Goal: Transaction & Acquisition: Purchase product/service

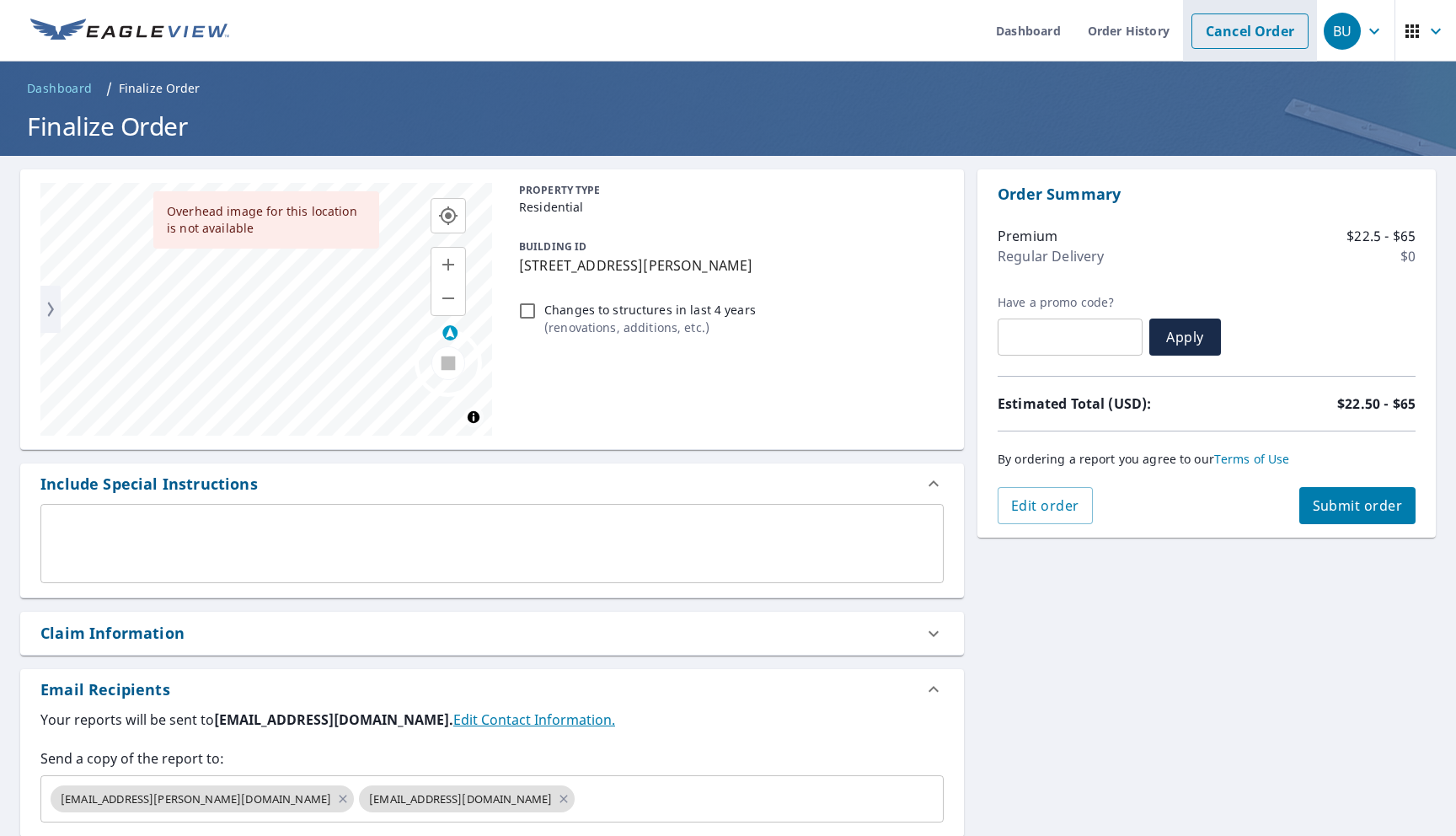
click at [1272, 38] on link "Cancel Order" at bounding box center [1250, 31] width 117 height 36
checkbox input "true"
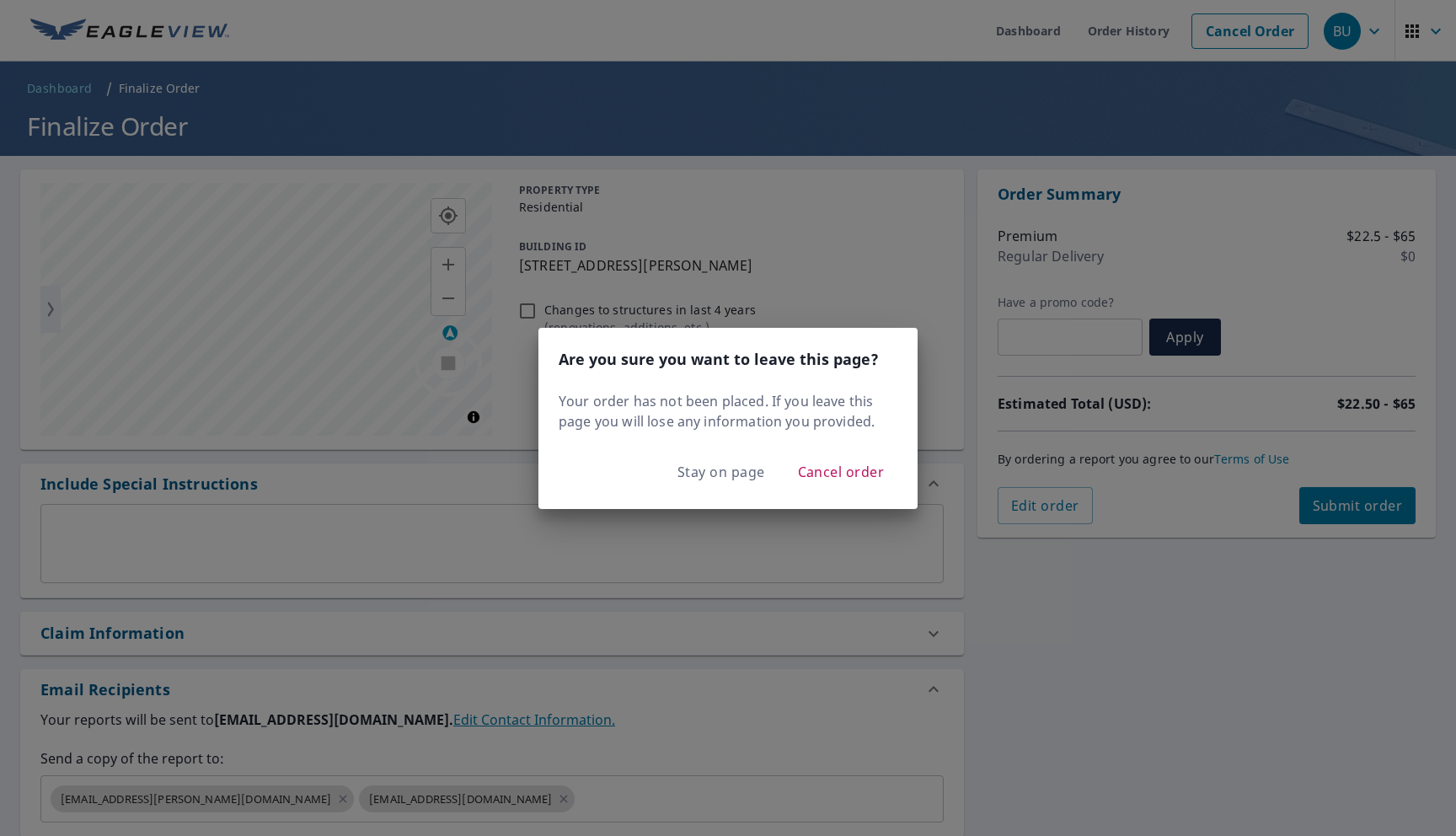
click at [843, 499] on div "Stay on page Cancel order" at bounding box center [728, 478] width 379 height 60
click at [843, 468] on span "Cancel order" at bounding box center [841, 472] width 87 height 24
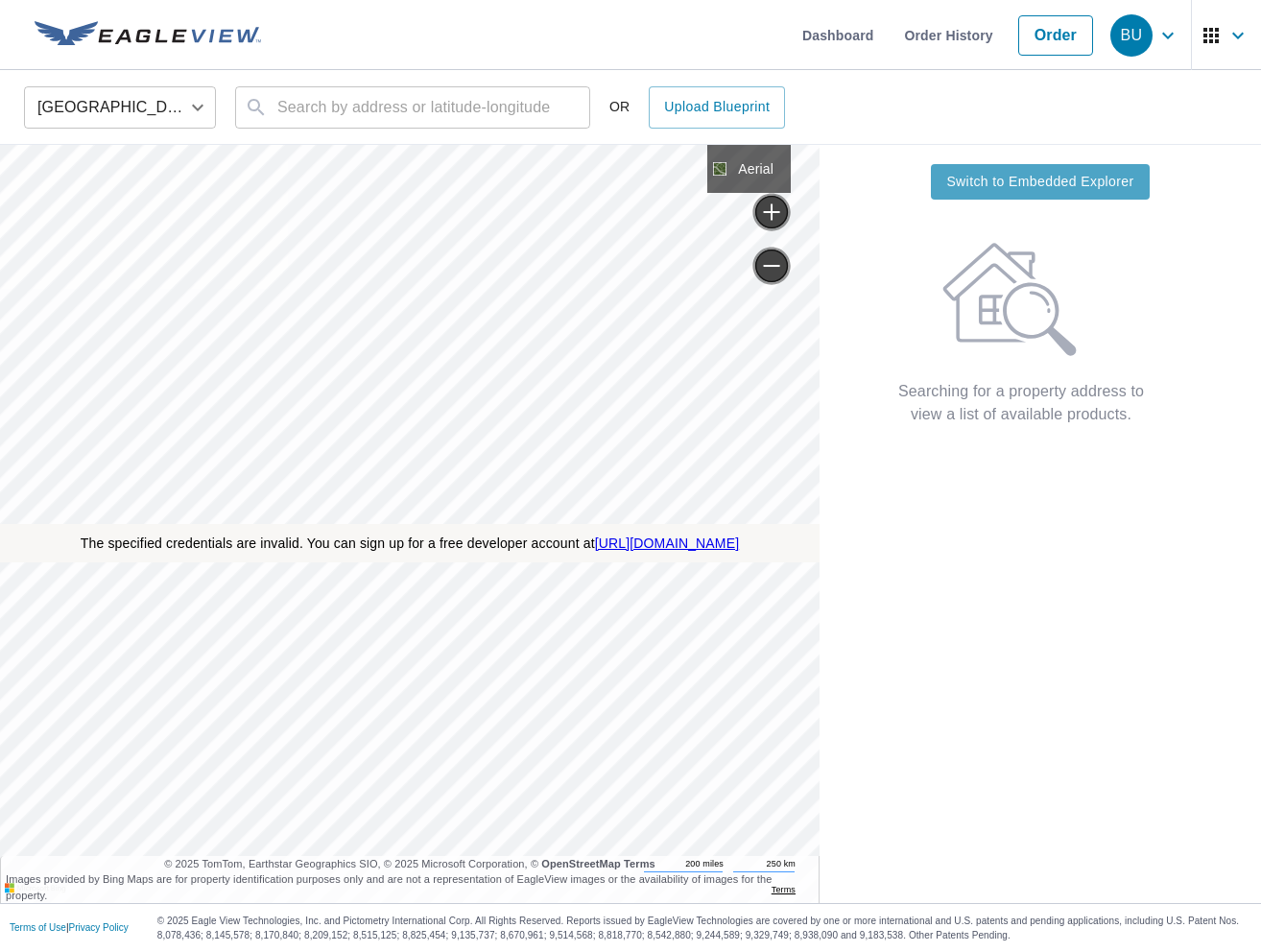
click at [1037, 176] on span "Switch to Embedded Explorer" at bounding box center [1039, 182] width 187 height 24
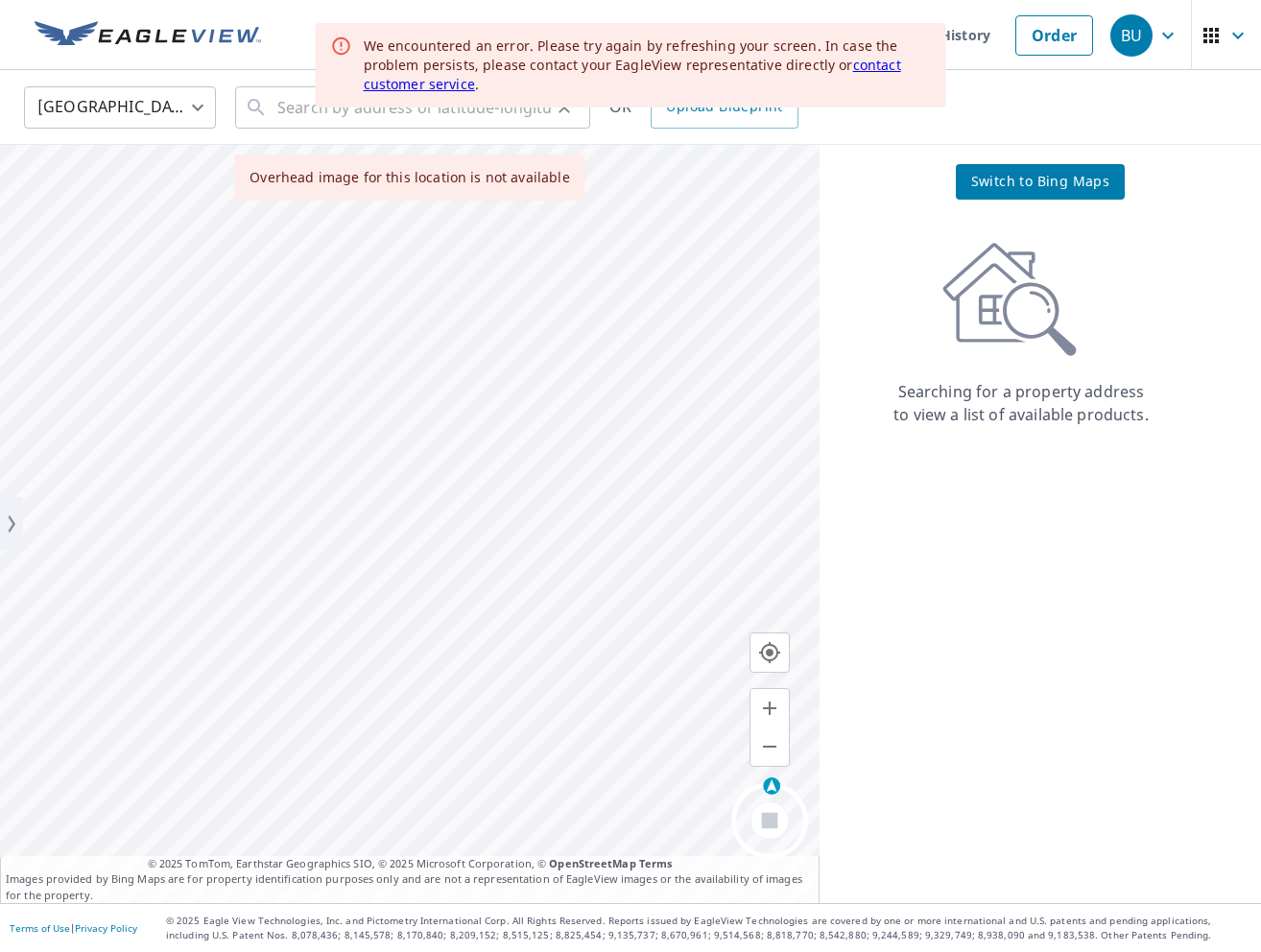
click at [277, 117] on div "​" at bounding box center [412, 107] width 355 height 43
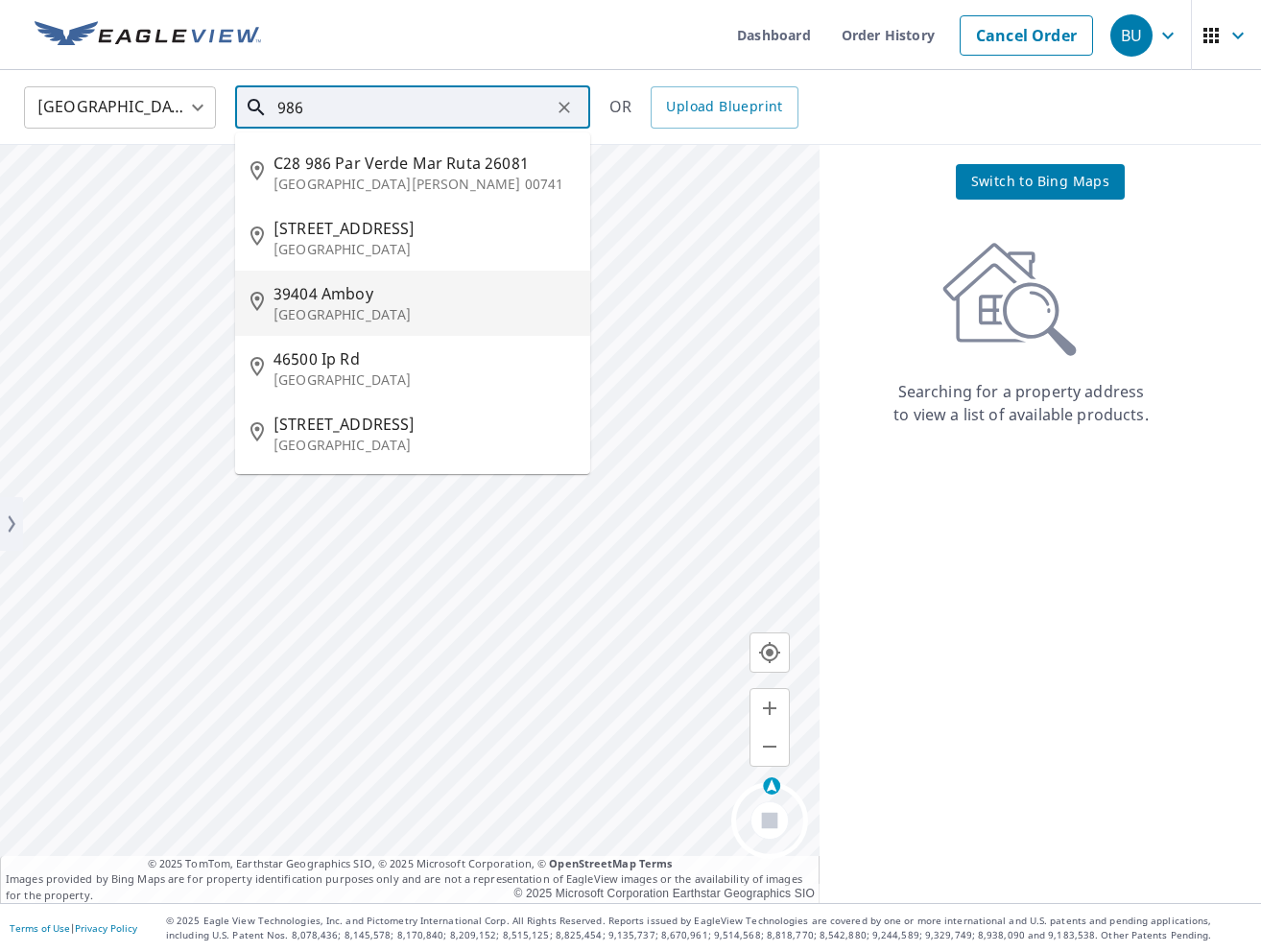
click at [314, 308] on p "Amboy, WA 98601" at bounding box center [424, 314] width 301 height 19
type input "39404 Amboy Amboy, WA 98601"
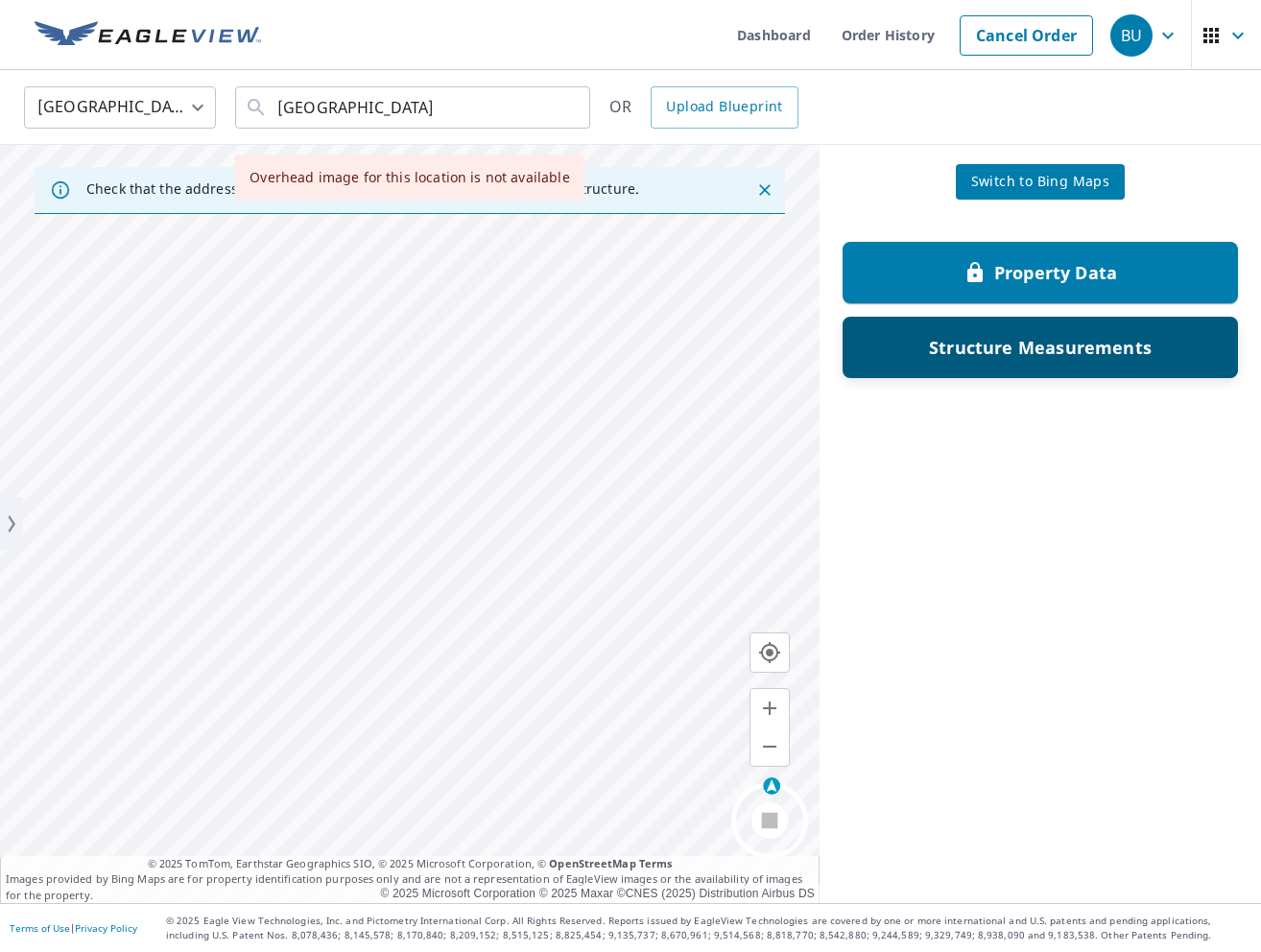
click at [1000, 368] on div "Structure Measurements" at bounding box center [1040, 346] width 396 height 61
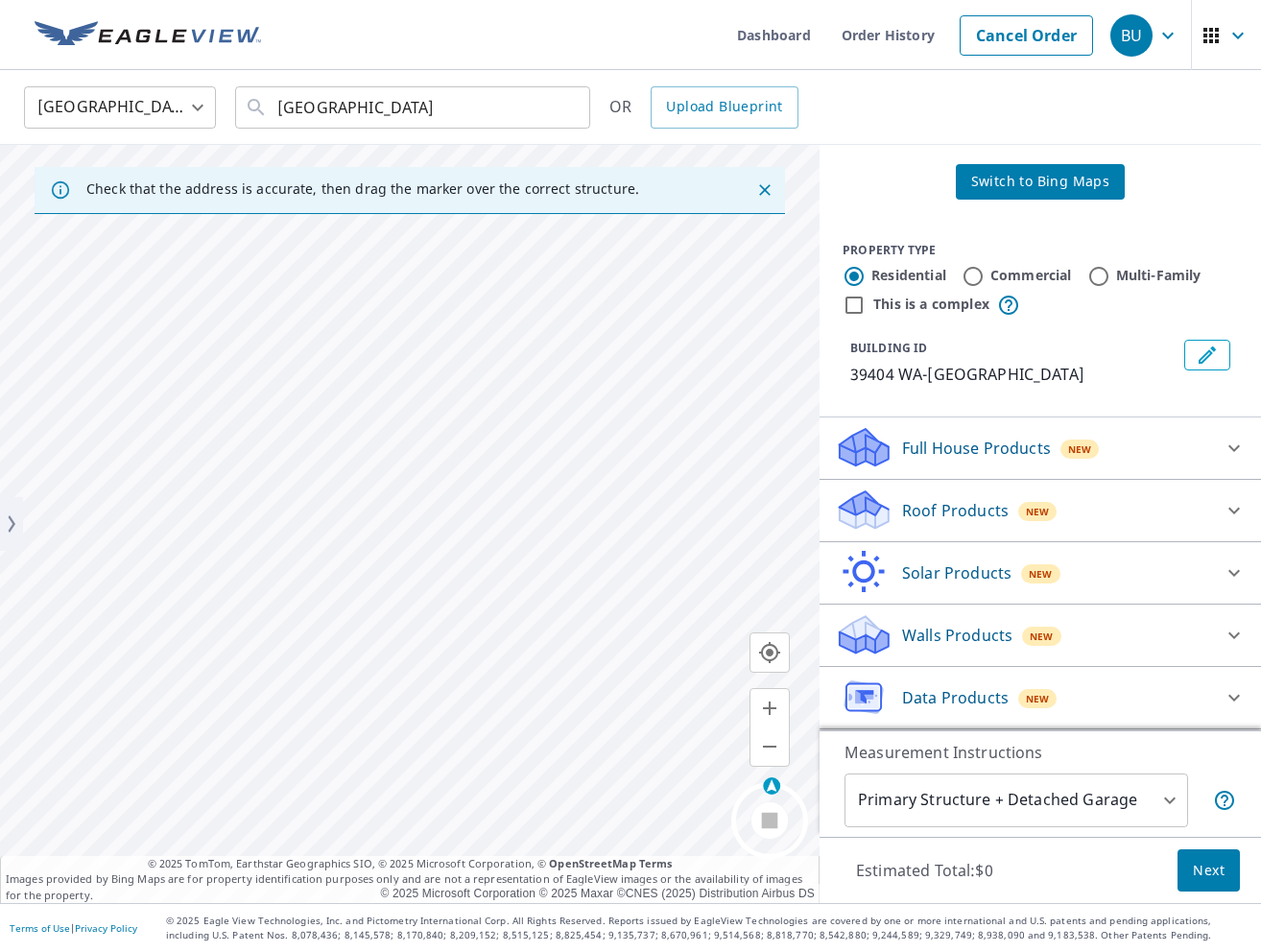
click at [853, 309] on input "This is a complex" at bounding box center [855, 305] width 23 height 23
checkbox input "true"
radio input "false"
radio input "true"
type input "4"
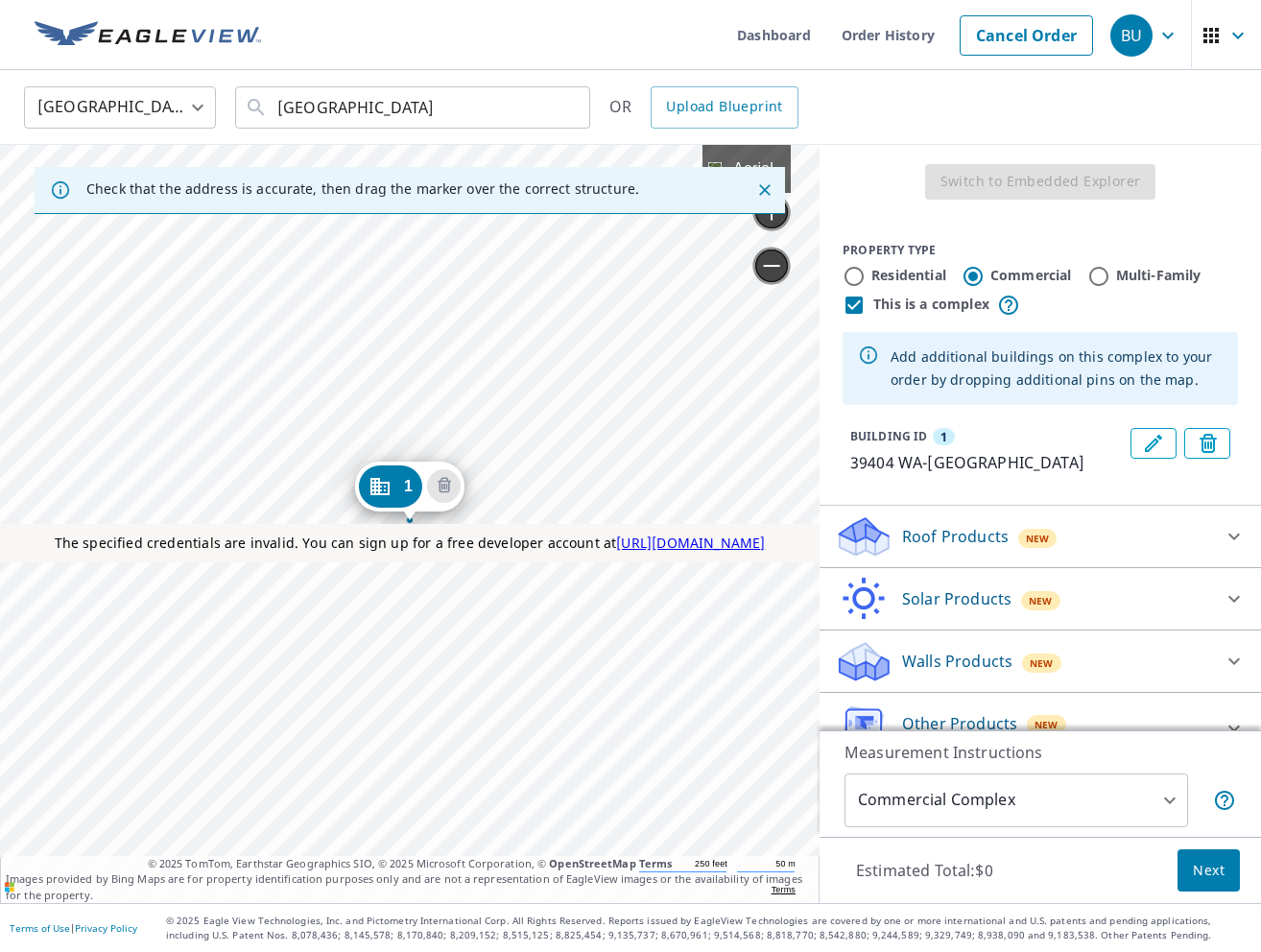
click at [987, 534] on p "Roof Products" at bounding box center [955, 536] width 106 height 23
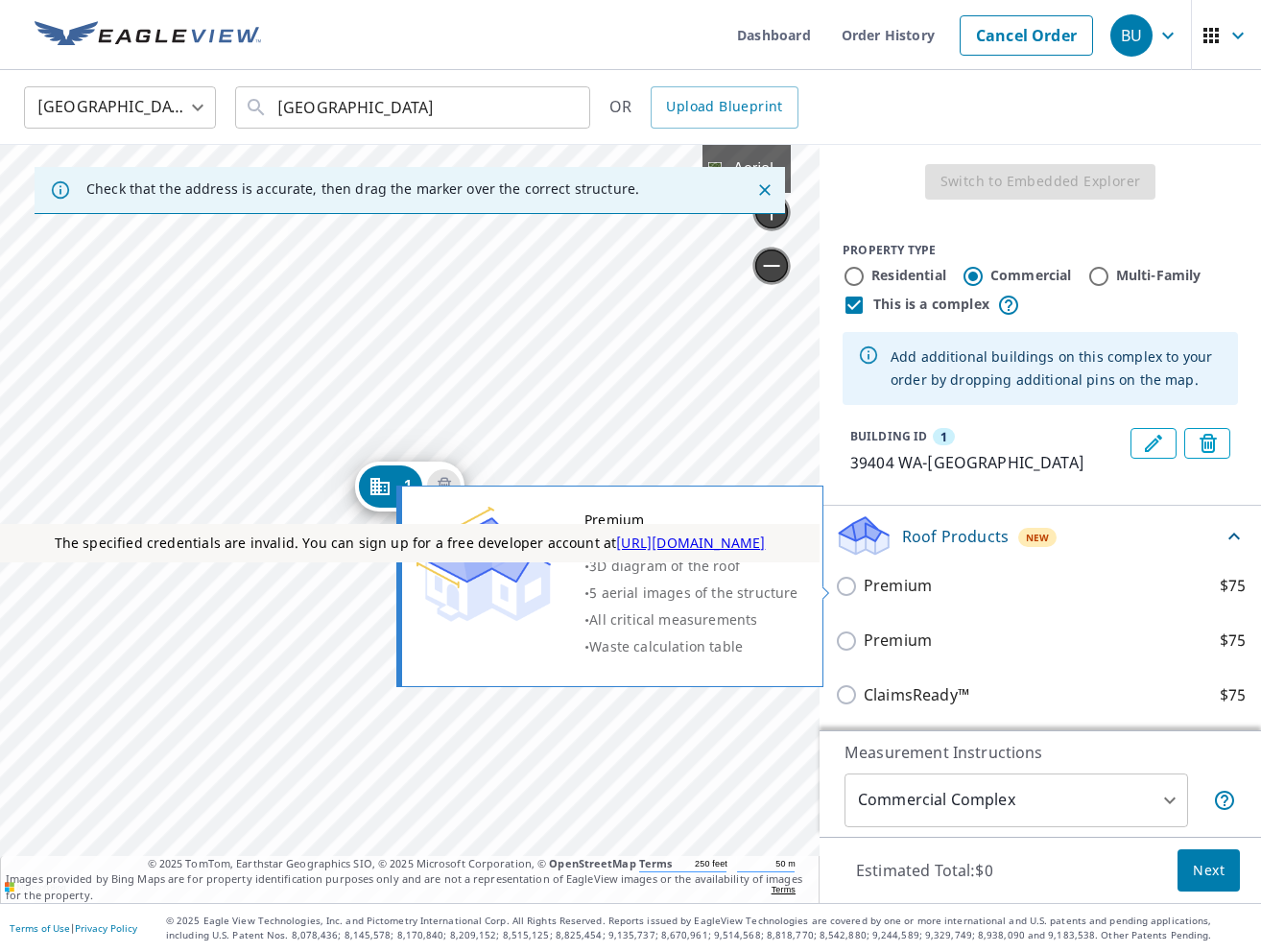
click at [856, 589] on input "Premium $75" at bounding box center [850, 586] width 29 height 23
checkbox input "true"
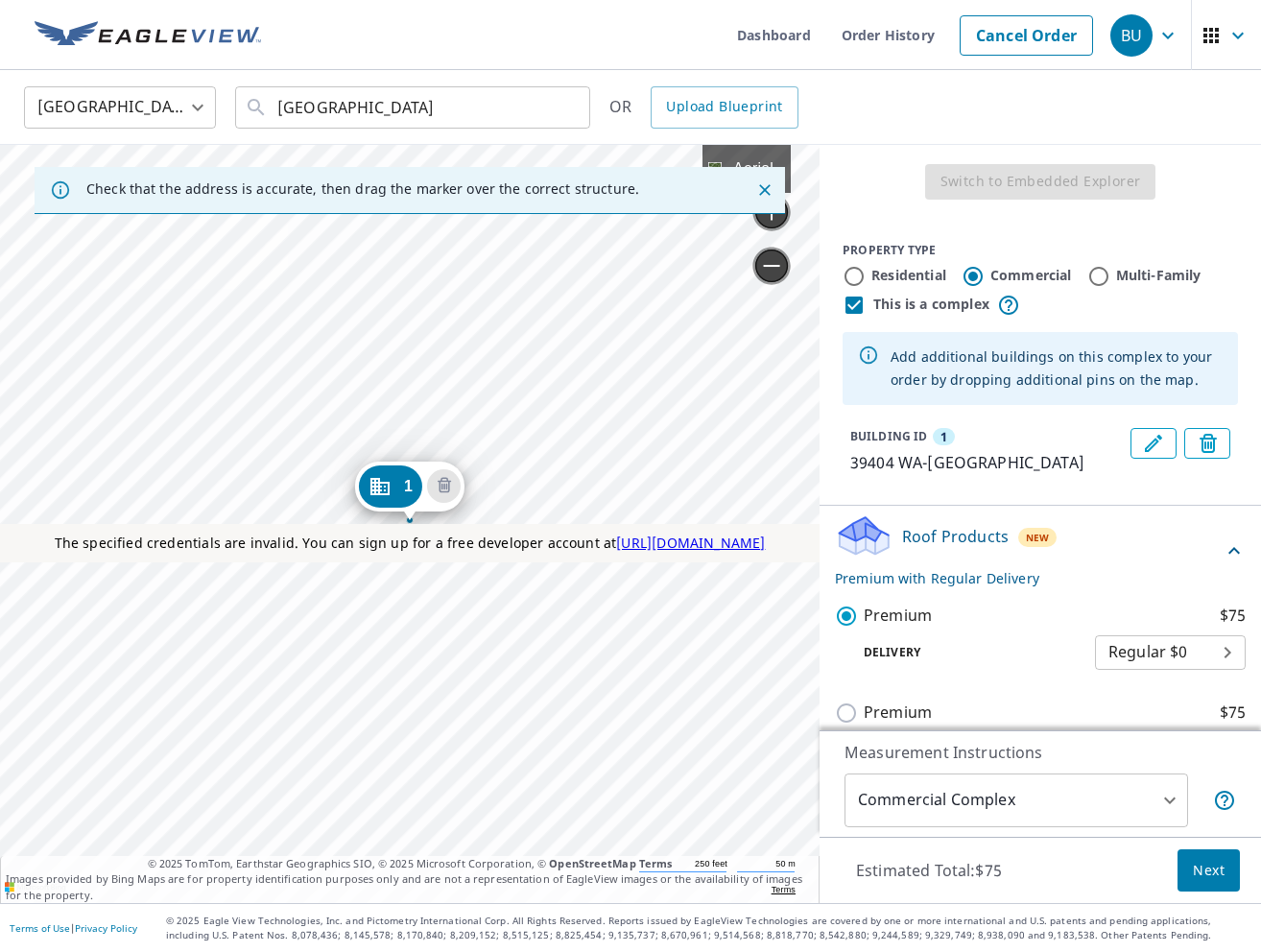
click at [941, 547] on p "Roof Products" at bounding box center [955, 536] width 106 height 23
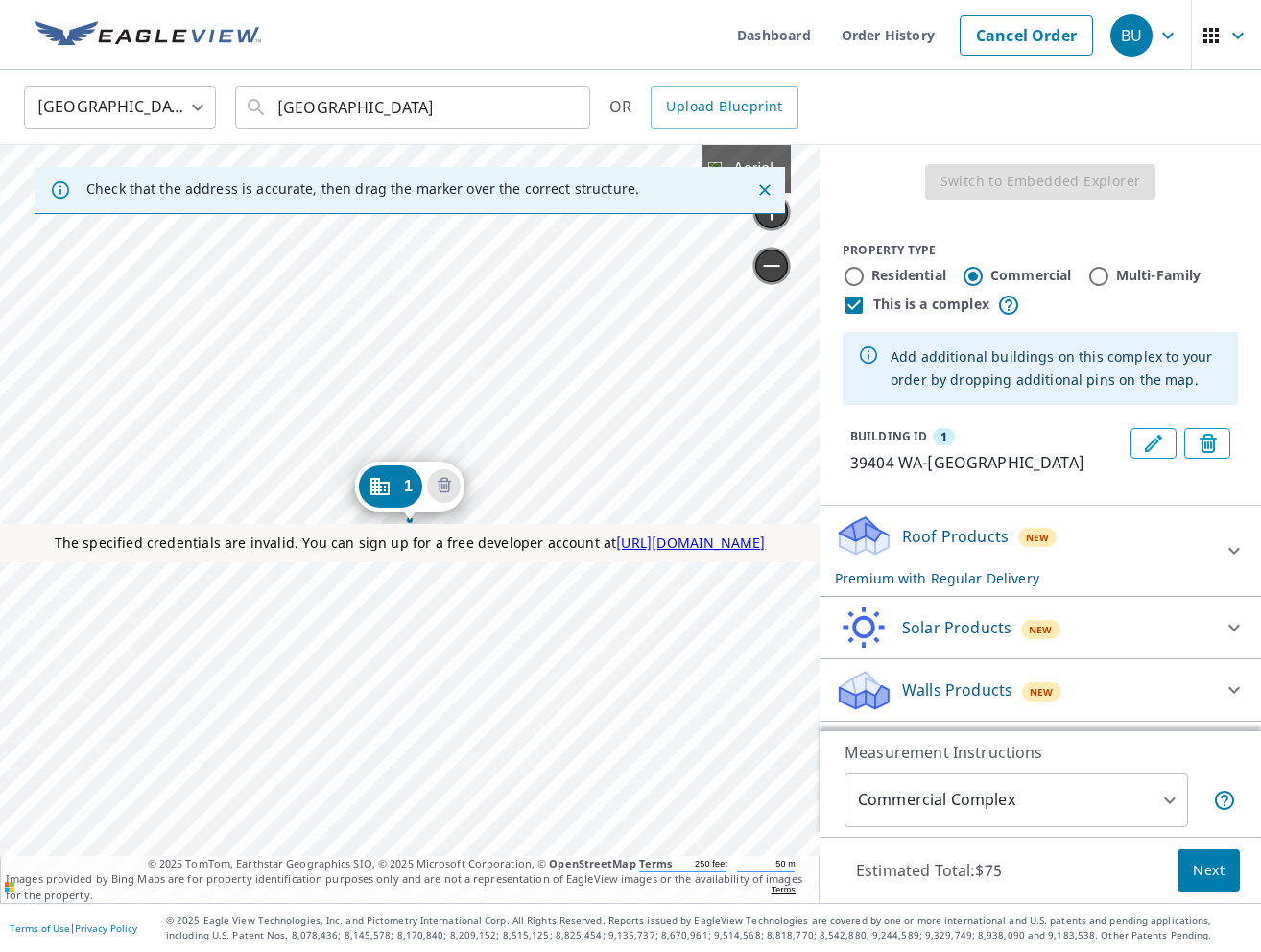
click at [852, 300] on input "This is a complex" at bounding box center [855, 305] width 23 height 23
checkbox input "false"
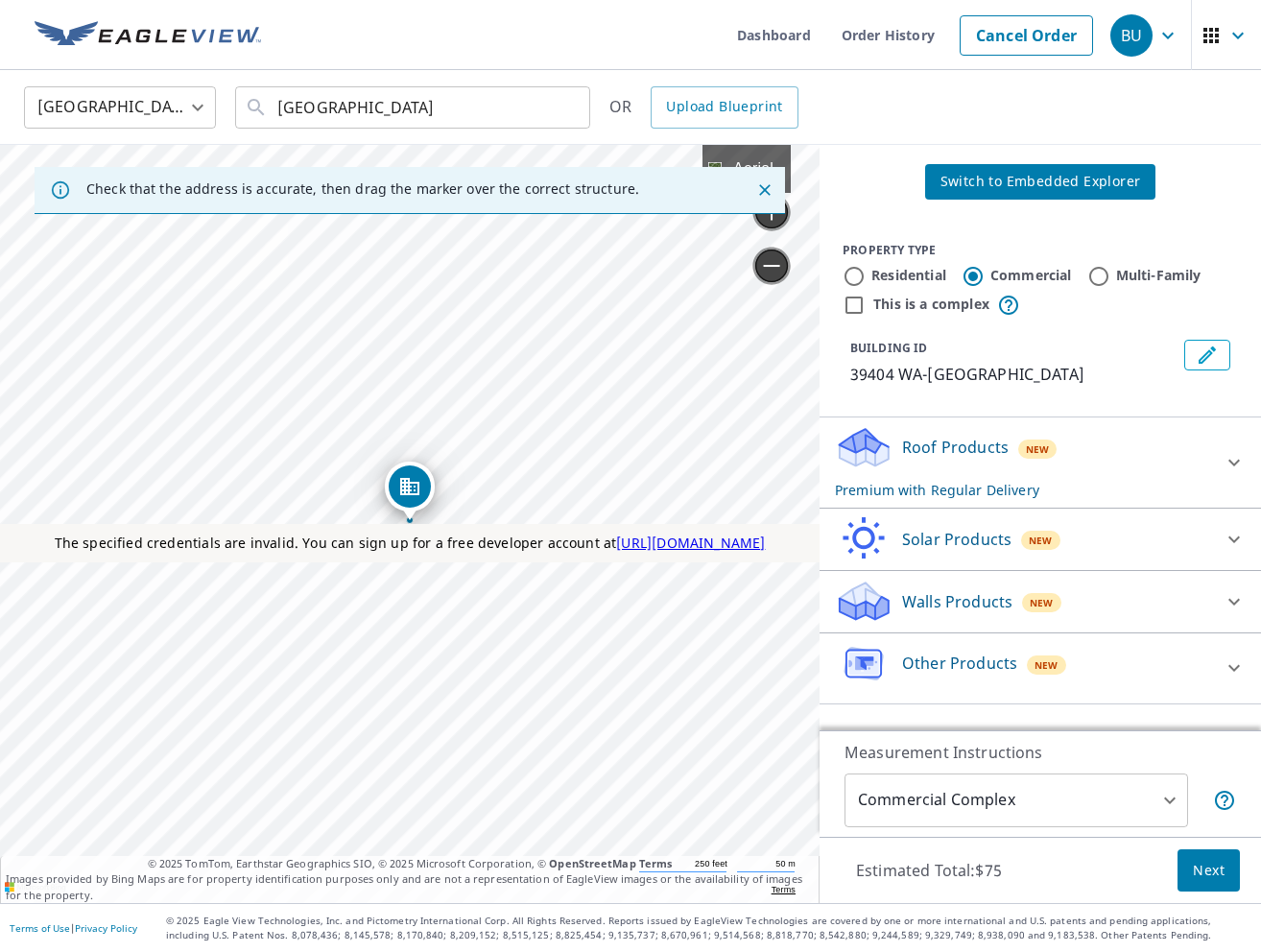
click at [1008, 181] on span "Switch to Embedded Explorer" at bounding box center [1040, 182] width 200 height 24
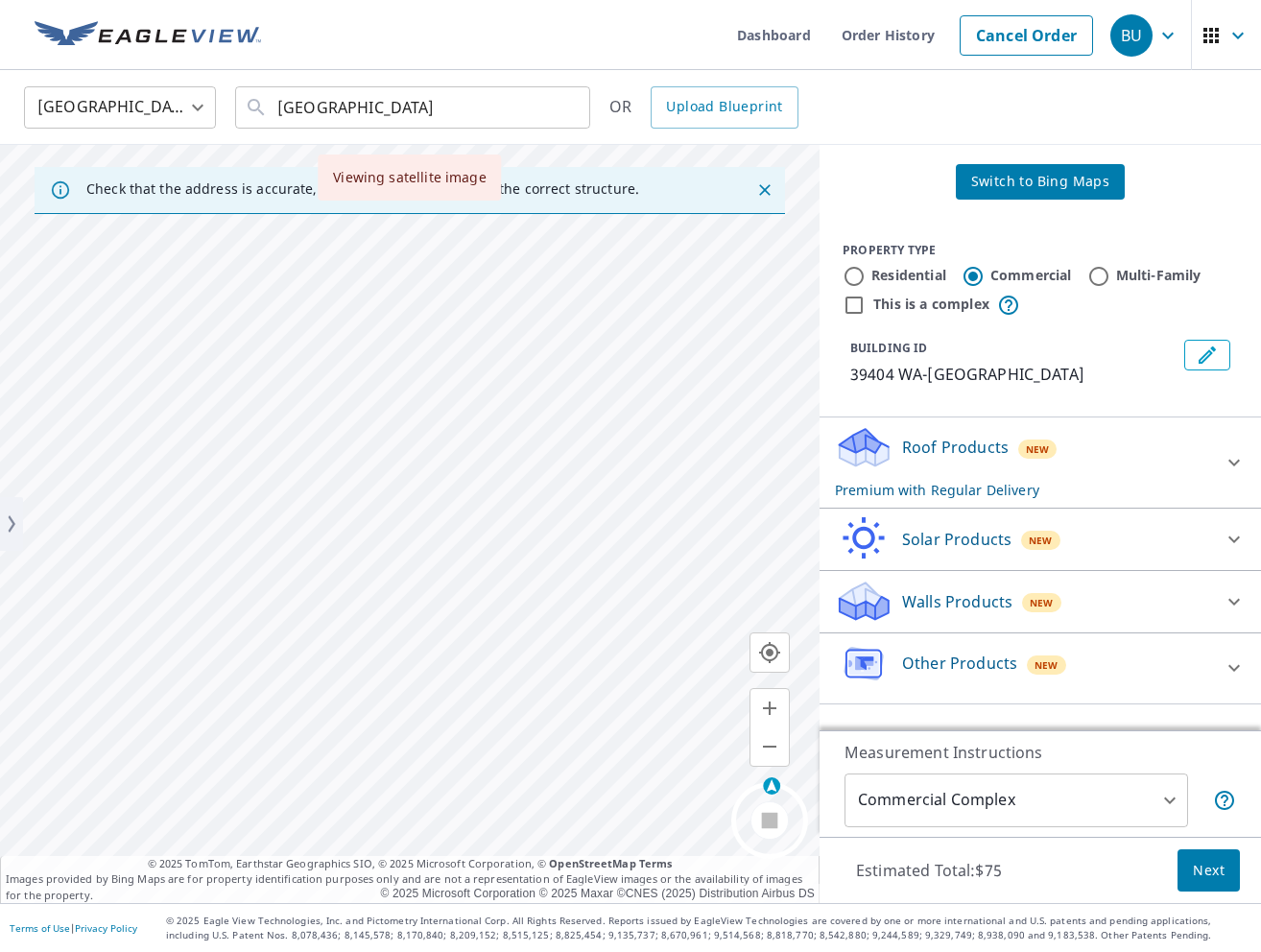
click at [1221, 867] on span "Next" at bounding box center [1209, 871] width 32 height 24
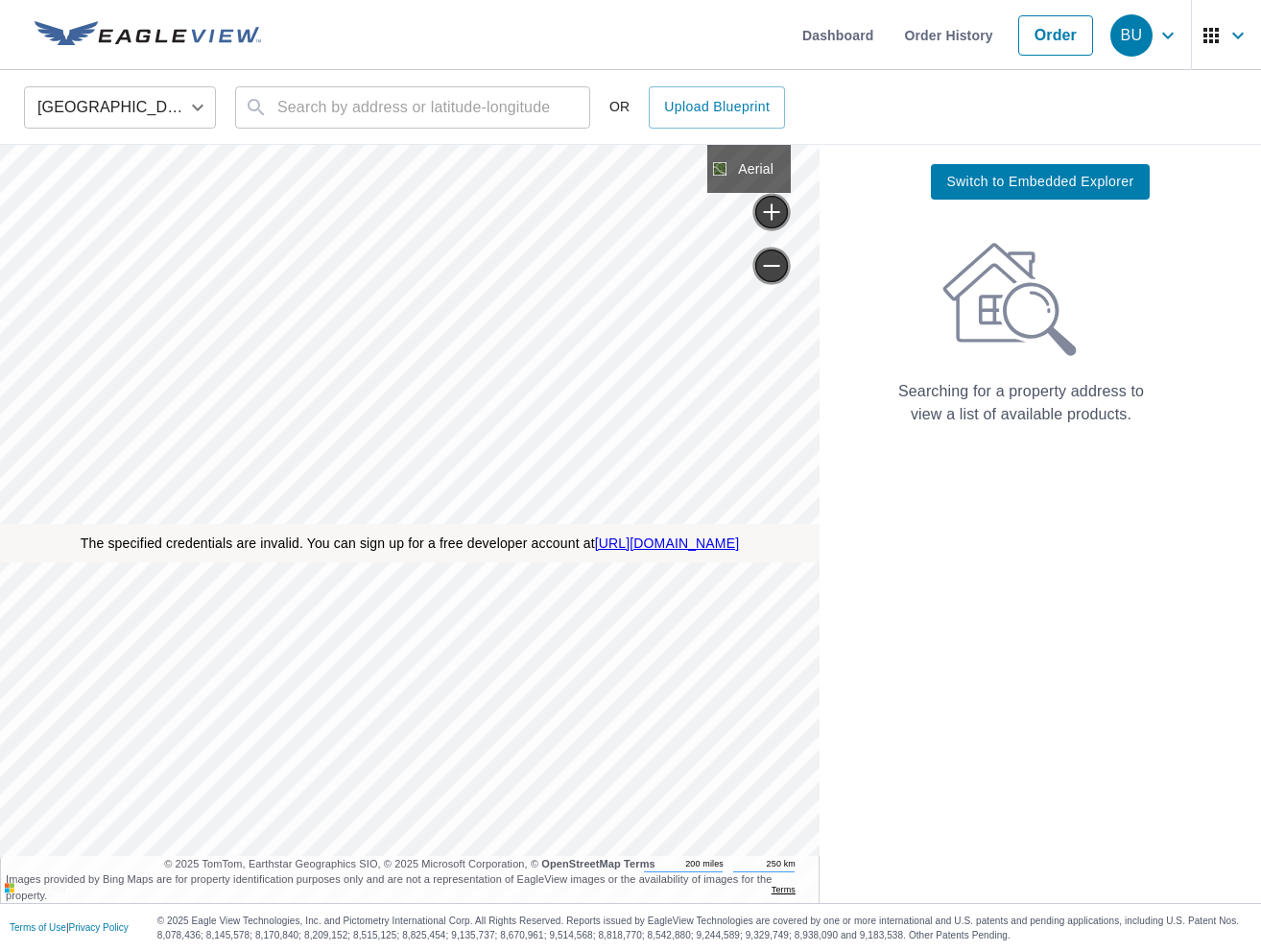
drag, startPoint x: 1259, startPoint y: 788, endPoint x: 1100, endPoint y: 802, distance: 159.6
click at [1099, 802] on div "Switch to Embedded Explorer Searching for a property address to view a list of …" at bounding box center [1040, 523] width 441 height 758
click at [1112, 181] on span "Switch to Embedded Explorer" at bounding box center [1039, 182] width 187 height 24
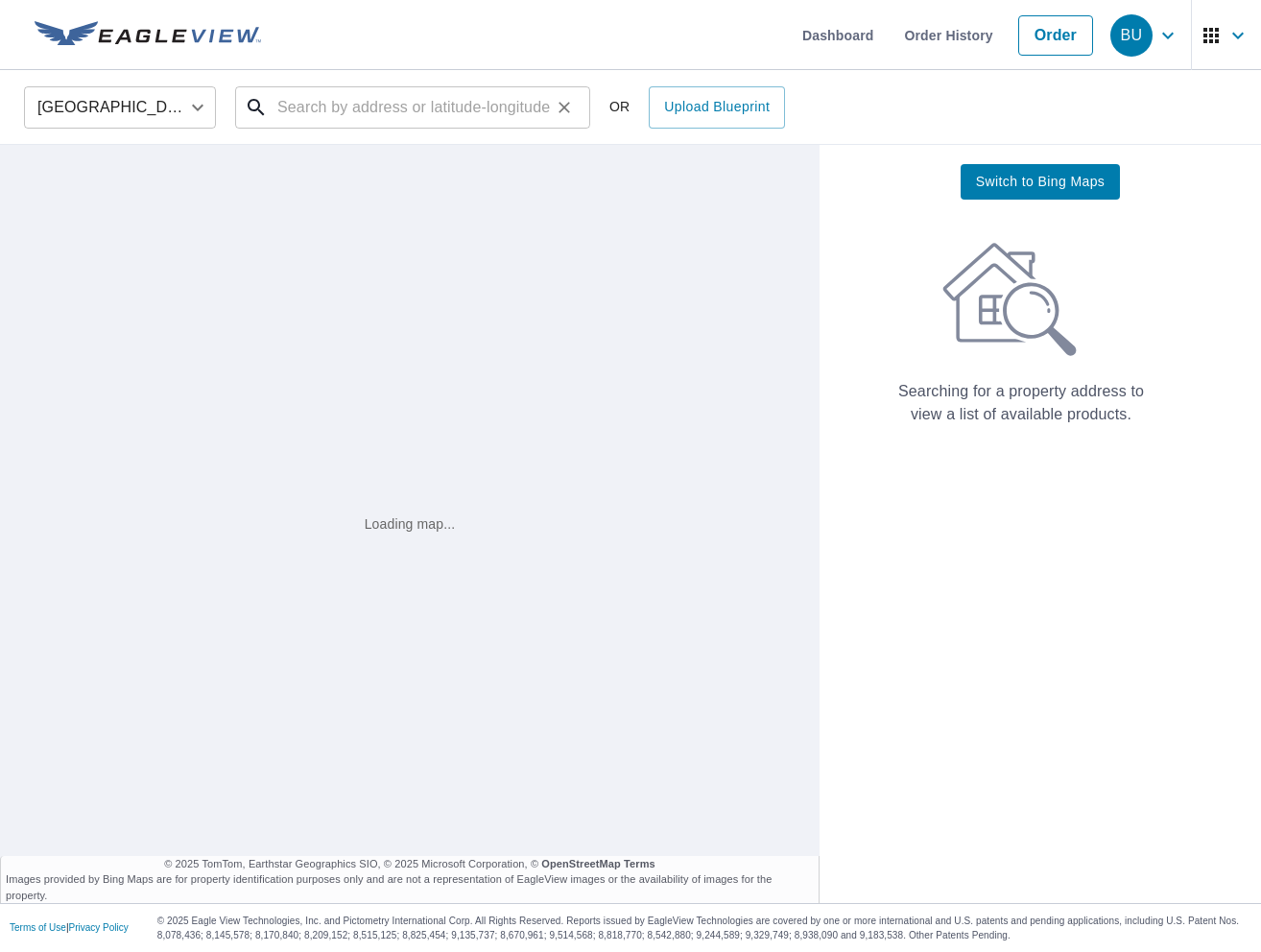
click at [379, 102] on input "text" at bounding box center [414, 107] width 274 height 54
